Goal: Transaction & Acquisition: Book appointment/travel/reservation

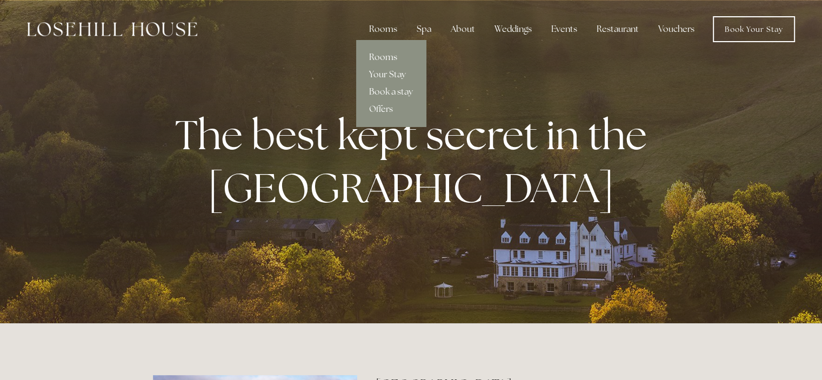
click at [384, 60] on link "Rooms" at bounding box center [391, 57] width 70 height 17
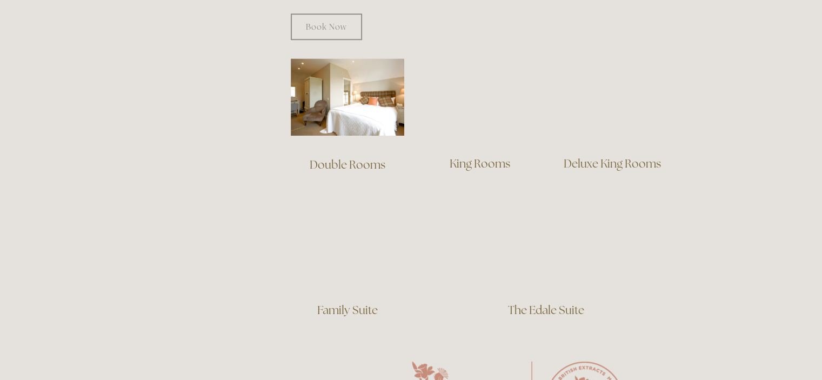
scroll to position [742, 0]
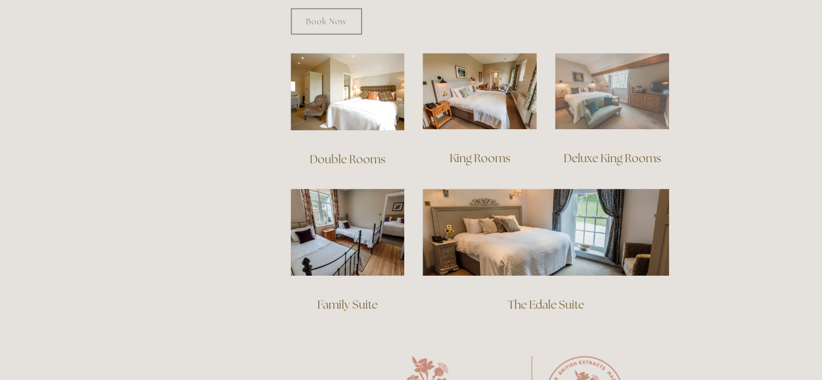
click at [598, 87] on img at bounding box center [612, 91] width 114 height 76
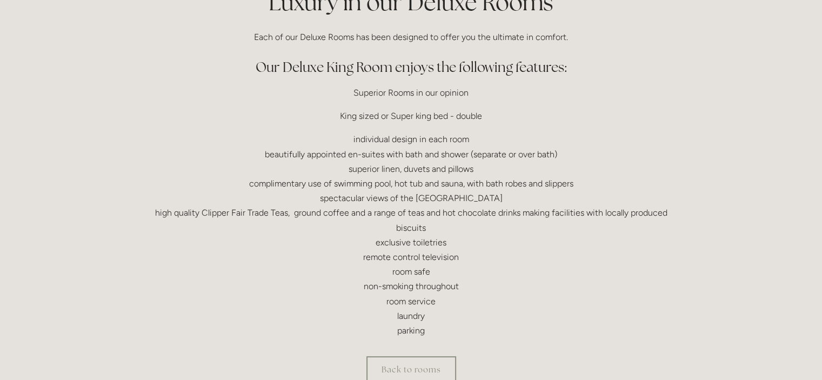
scroll to position [291, 0]
